Goal: Task Accomplishment & Management: Use online tool/utility

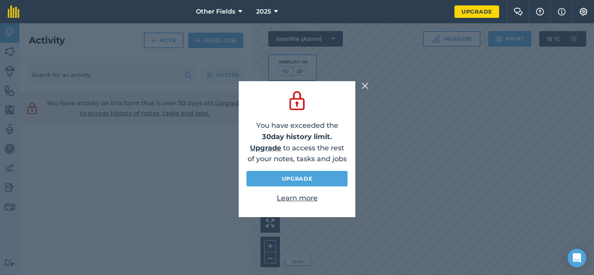
click at [363, 86] on img at bounding box center [365, 85] width 7 height 9
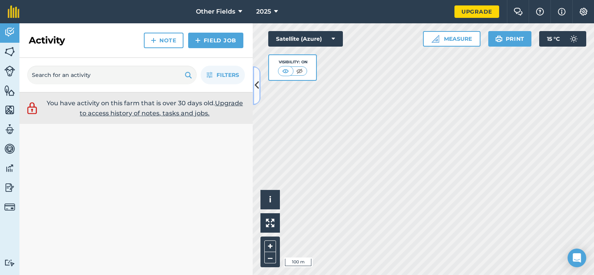
click at [255, 83] on icon at bounding box center [257, 86] width 4 height 14
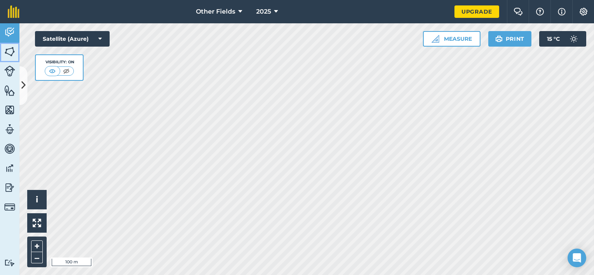
click at [8, 52] on img at bounding box center [9, 52] width 11 height 12
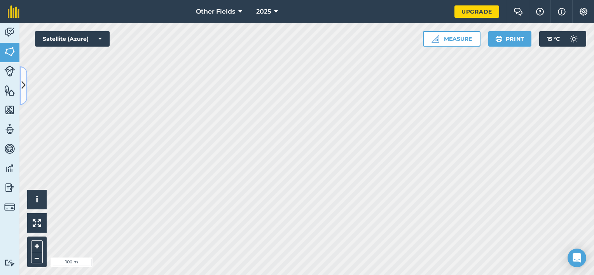
click at [22, 92] on icon at bounding box center [23, 86] width 4 height 14
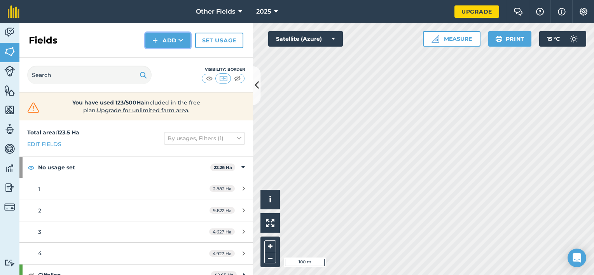
click at [173, 44] on button "Add" at bounding box center [167, 41] width 45 height 16
click at [175, 59] on link "Draw" at bounding box center [168, 57] width 43 height 17
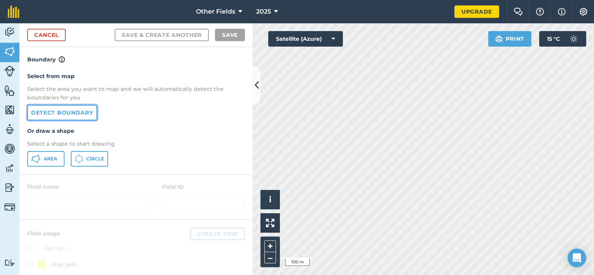
click at [68, 110] on link "Detect boundary" at bounding box center [62, 113] width 70 height 16
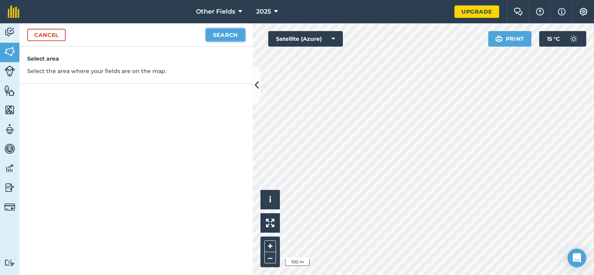
click at [232, 37] on button "Search" at bounding box center [225, 35] width 39 height 12
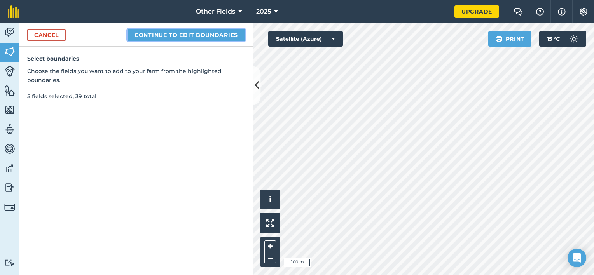
click at [224, 36] on button "Continue to edit boundaries" at bounding box center [186, 35] width 117 height 12
click at [225, 35] on button "Continue to name fields" at bounding box center [194, 35] width 101 height 12
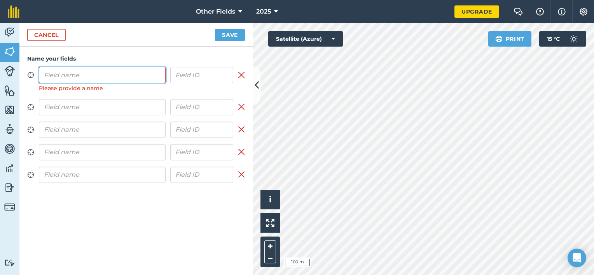
click at [107, 73] on input "text" at bounding box center [102, 75] width 127 height 16
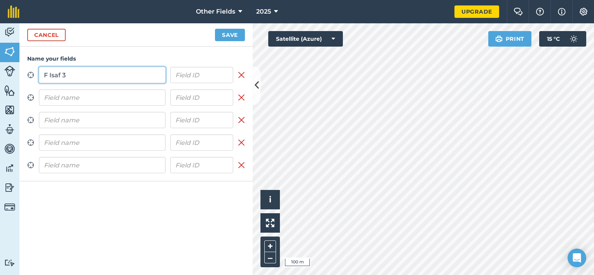
type input "F Isaf 3"
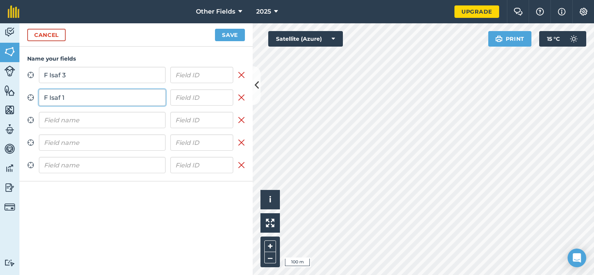
type input "F Isaf 1"
type input "F Isaf 5"
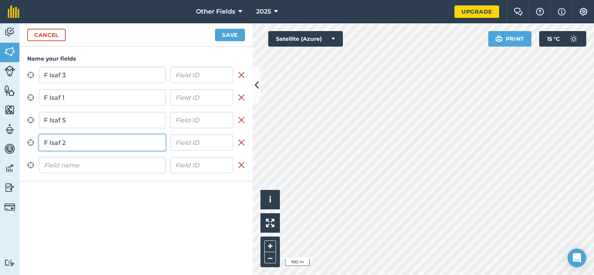
type input "F Isaf 2"
click at [100, 144] on input "F Isaf 2" at bounding box center [102, 143] width 127 height 16
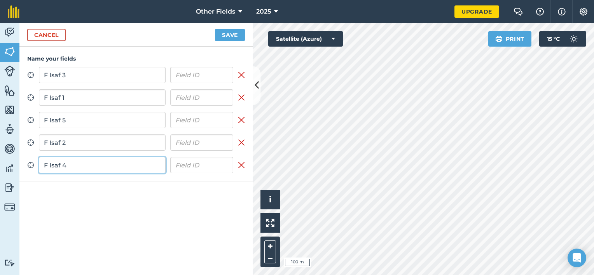
type input "F Isaf 4"
click at [233, 34] on button "Save" at bounding box center [230, 35] width 30 height 12
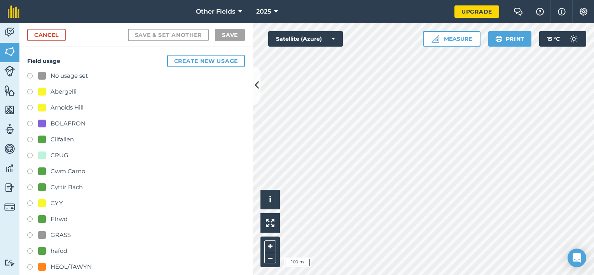
click at [29, 76] on label at bounding box center [32, 77] width 11 height 8
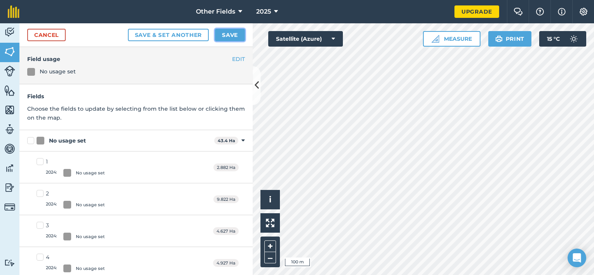
click at [224, 36] on button "Save" at bounding box center [230, 35] width 30 height 12
